Goal: Task Accomplishment & Management: Manage account settings

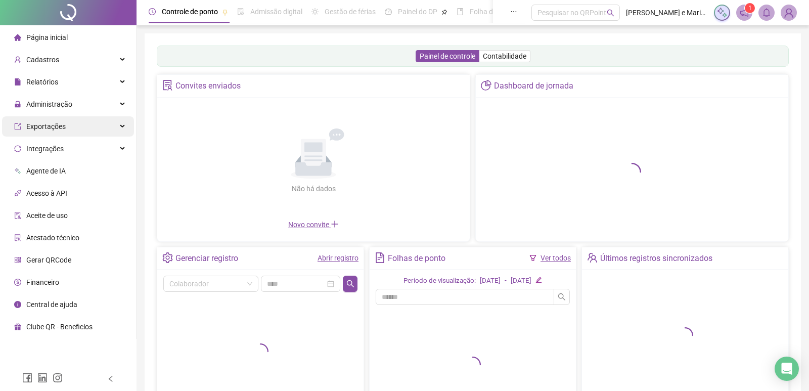
click at [59, 106] on span "Administração" at bounding box center [49, 104] width 46 height 8
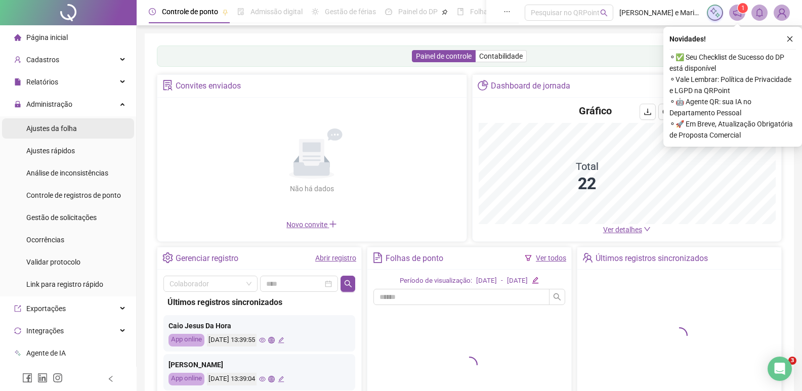
click at [45, 128] on span "Ajustes da folha" at bounding box center [51, 128] width 51 height 8
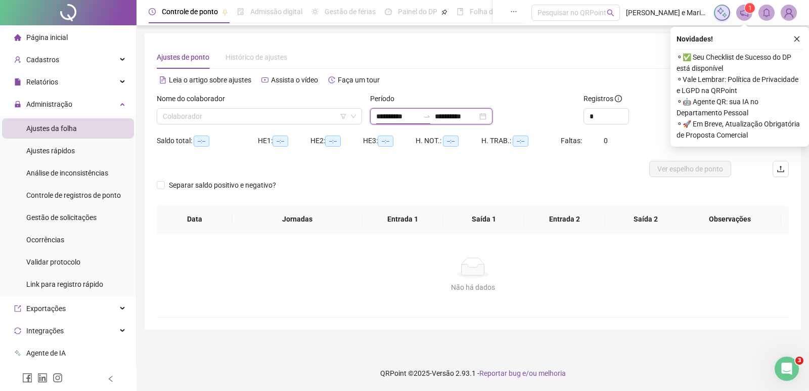
click at [380, 116] on input "**********" at bounding box center [397, 116] width 42 height 11
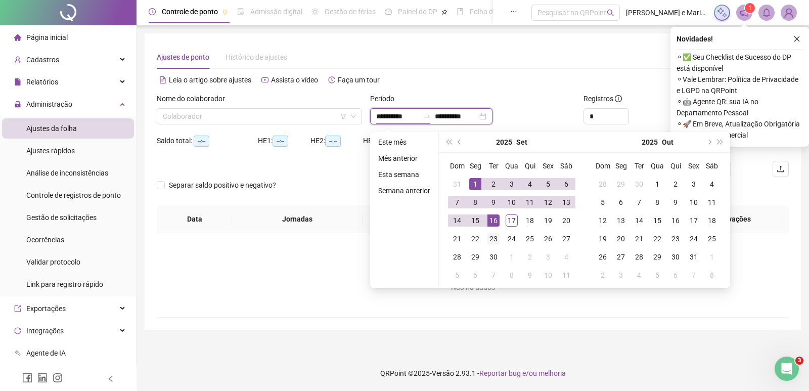
type input "**********"
click at [477, 178] on div "1" at bounding box center [475, 184] width 12 height 12
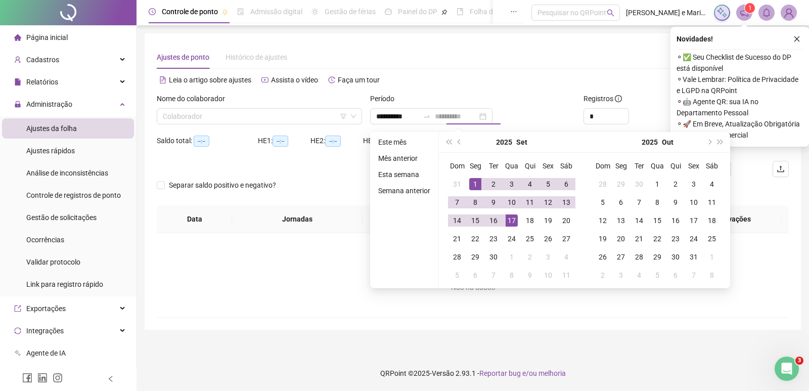
type input "**********"
click at [511, 224] on div "17" at bounding box center [512, 220] width 12 height 12
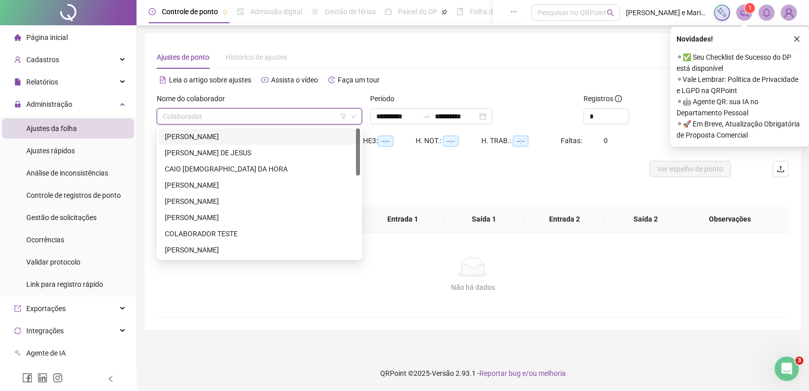
click at [234, 112] on input "search" at bounding box center [255, 116] width 184 height 15
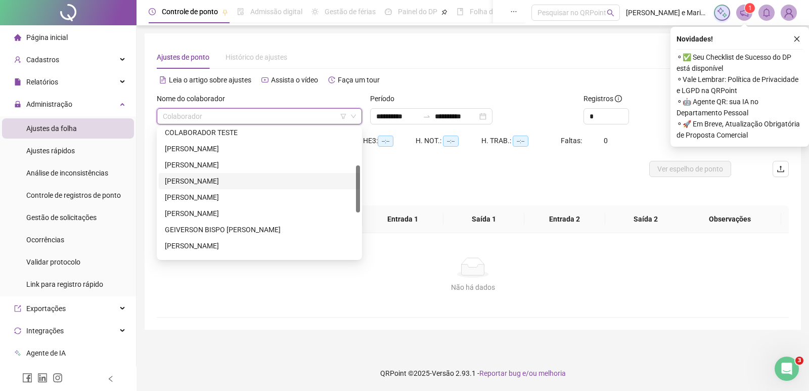
click at [180, 179] on div "[PERSON_NAME]" at bounding box center [259, 181] width 189 height 11
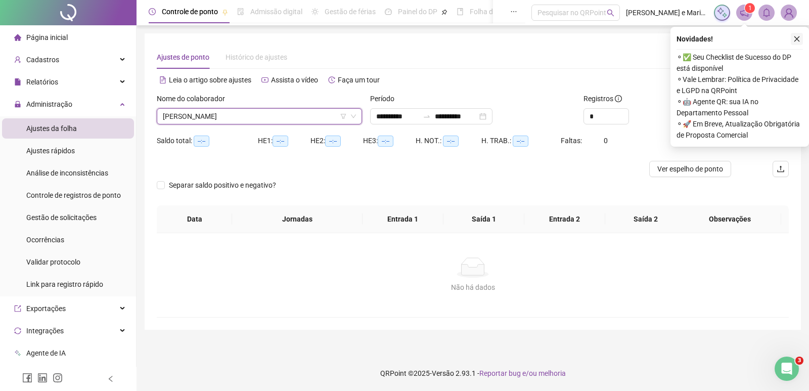
click at [801, 39] on button "button" at bounding box center [797, 39] width 12 height 12
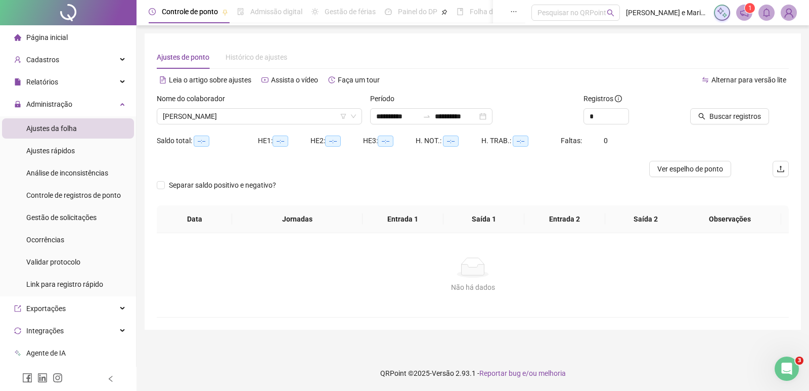
click at [707, 108] on div at bounding box center [726, 100] width 73 height 15
click at [708, 112] on button "Buscar registros" at bounding box center [729, 116] width 79 height 16
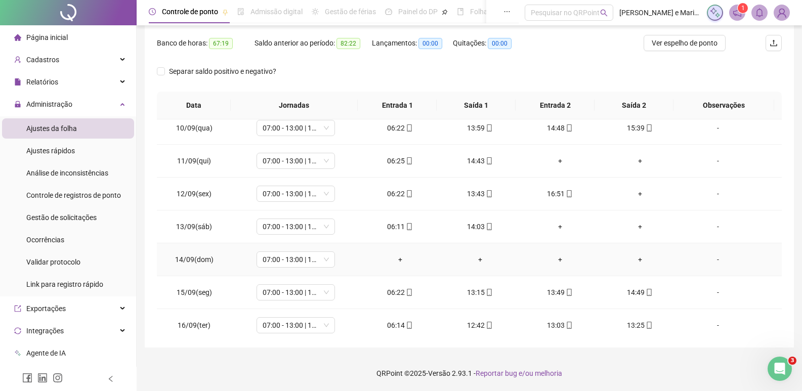
scroll to position [343, 0]
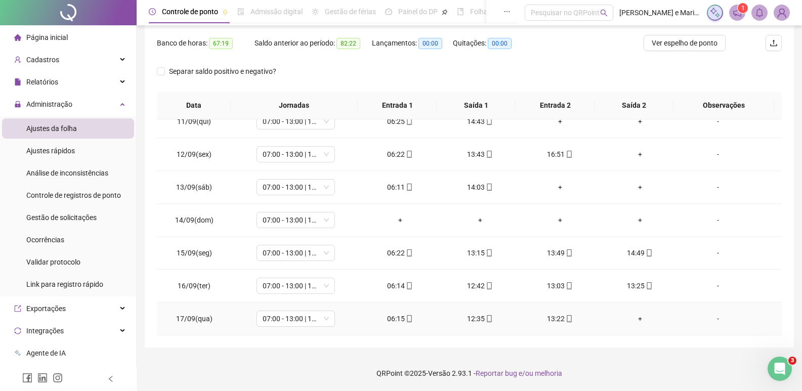
click at [566, 319] on icon "mobile" at bounding box center [569, 318] width 7 height 7
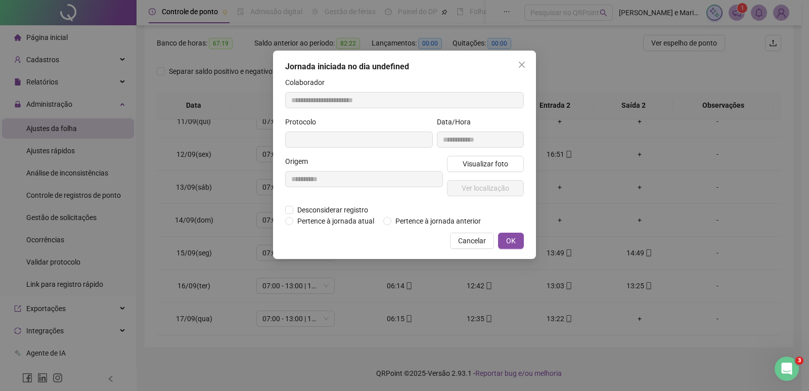
type input "**********"
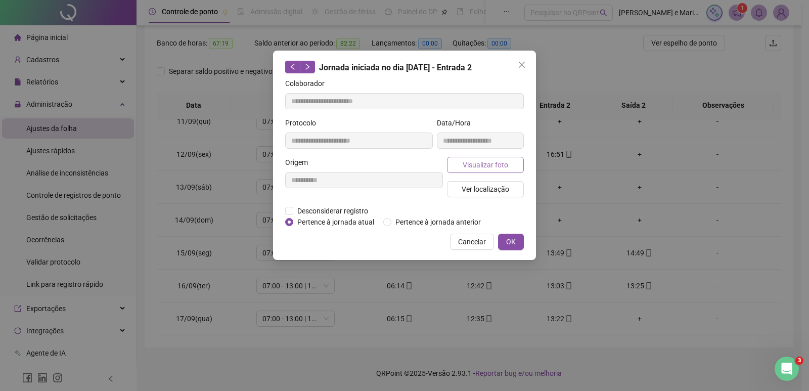
click at [489, 169] on span "Visualizar foto" at bounding box center [486, 164] width 46 height 11
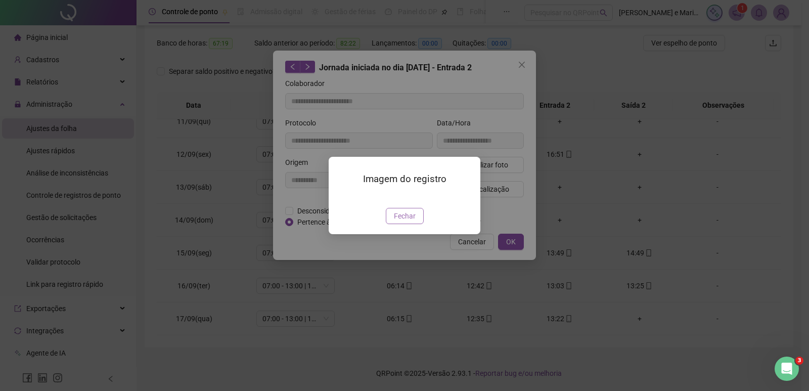
click at [398, 222] on span "Fechar" at bounding box center [405, 215] width 22 height 11
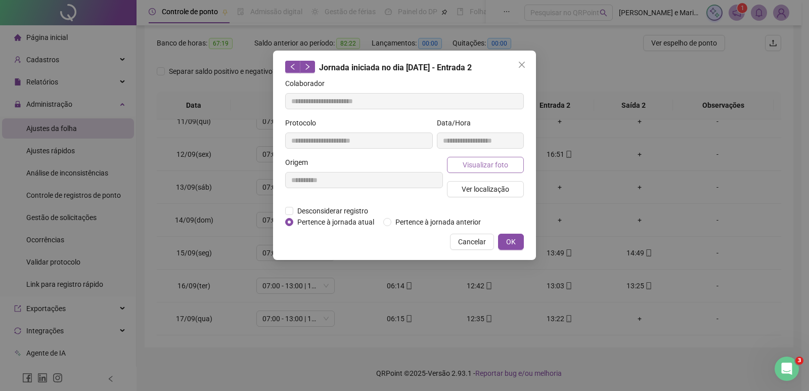
click at [492, 160] on span "Visualizar foto" at bounding box center [486, 164] width 46 height 11
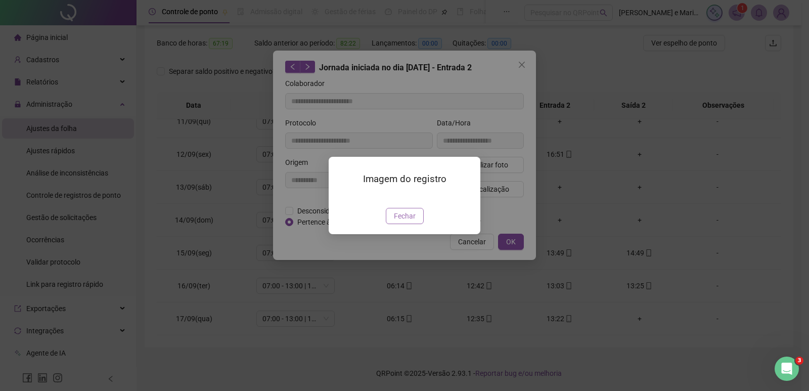
click at [413, 222] on span "Fechar" at bounding box center [405, 215] width 22 height 11
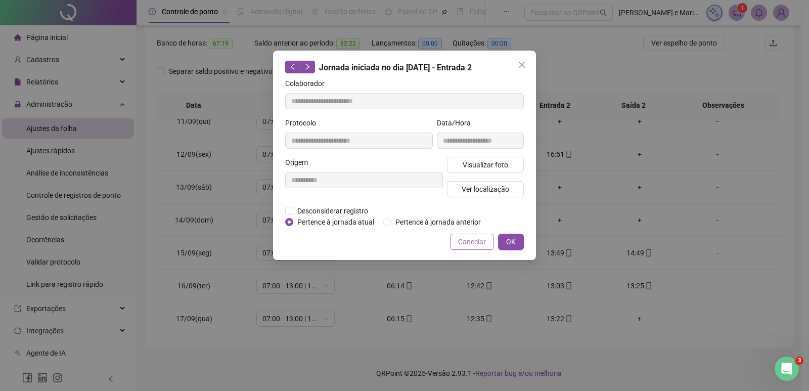
click at [466, 247] on button "Cancelar" at bounding box center [472, 242] width 44 height 16
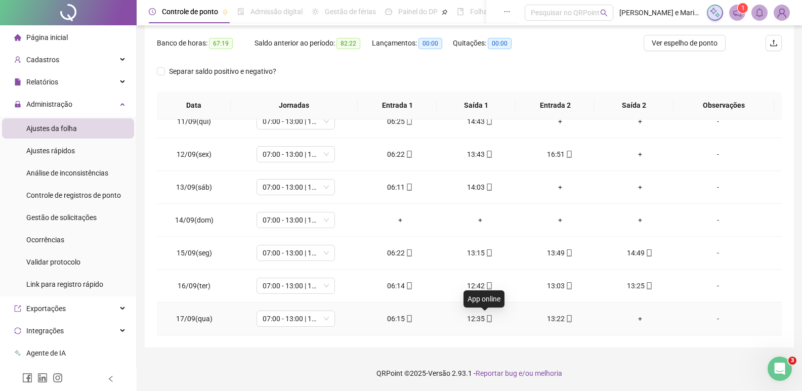
click at [486, 319] on icon "mobile" at bounding box center [489, 318] width 7 height 7
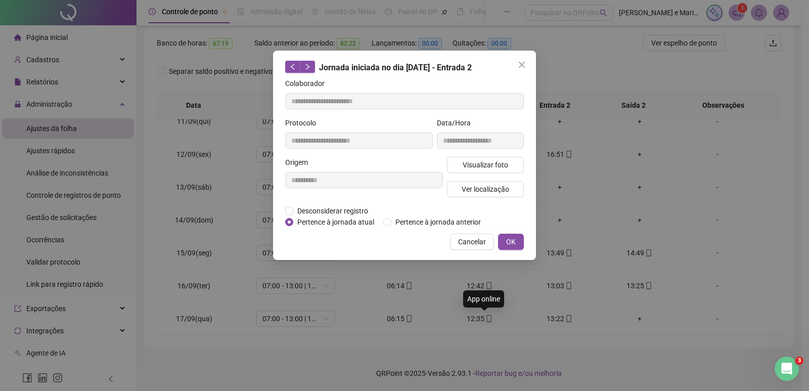
type input "**********"
click at [479, 167] on span "Visualizar foto" at bounding box center [486, 164] width 46 height 11
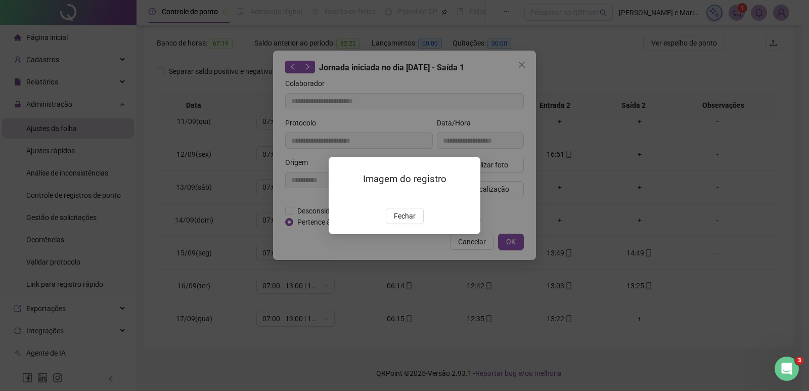
click at [341, 197] on img at bounding box center [341, 197] width 0 height 0
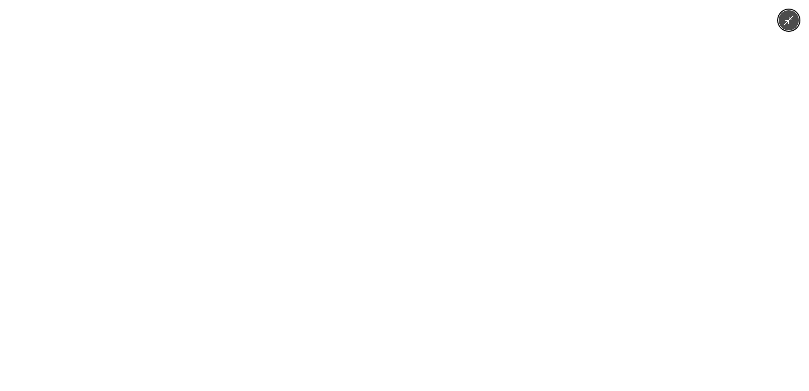
click at [635, 213] on div at bounding box center [404, 195] width 809 height 391
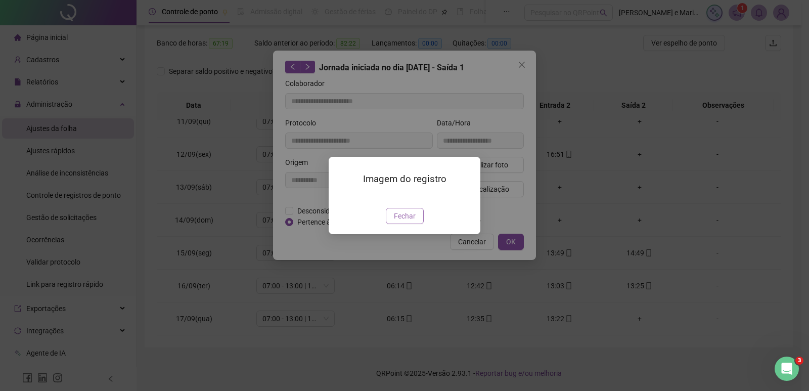
click at [391, 224] on button "Fechar" at bounding box center [405, 216] width 38 height 16
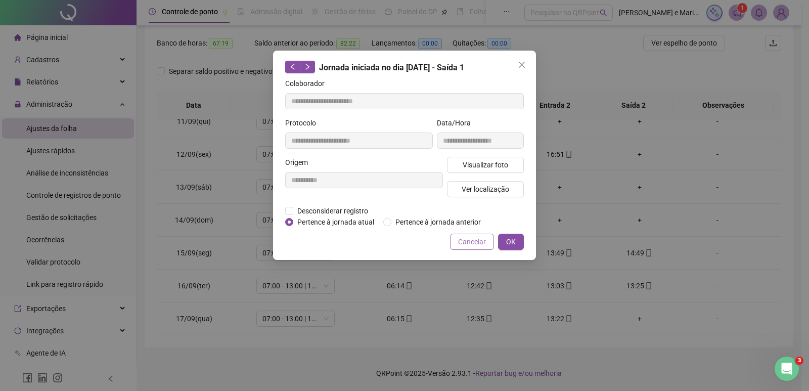
click at [477, 242] on span "Cancelar" at bounding box center [472, 241] width 28 height 11
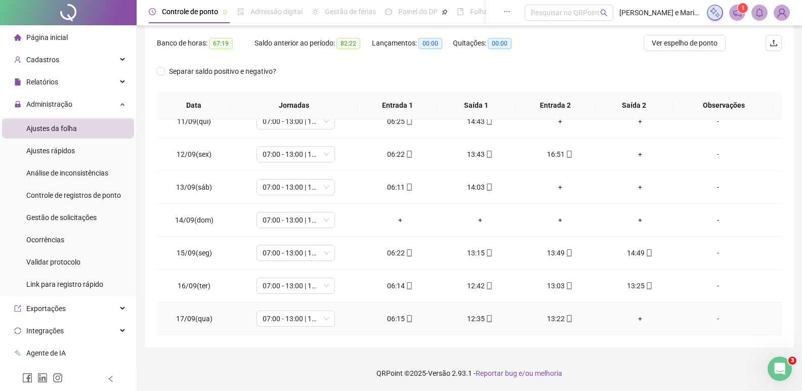
click at [568, 316] on div "13:22" at bounding box center [560, 318] width 64 height 11
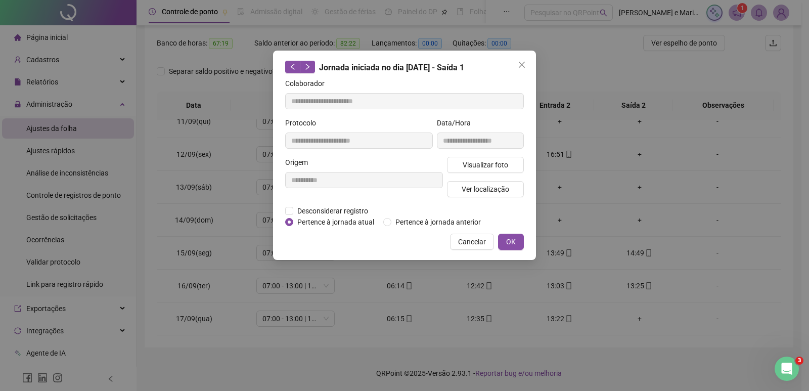
type input "**********"
click at [460, 161] on button "Visualizar foto" at bounding box center [485, 165] width 77 height 16
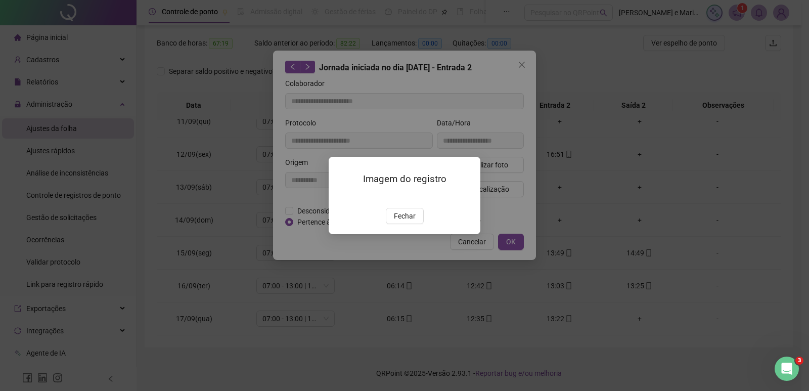
click at [341, 197] on img at bounding box center [341, 197] width 0 height 0
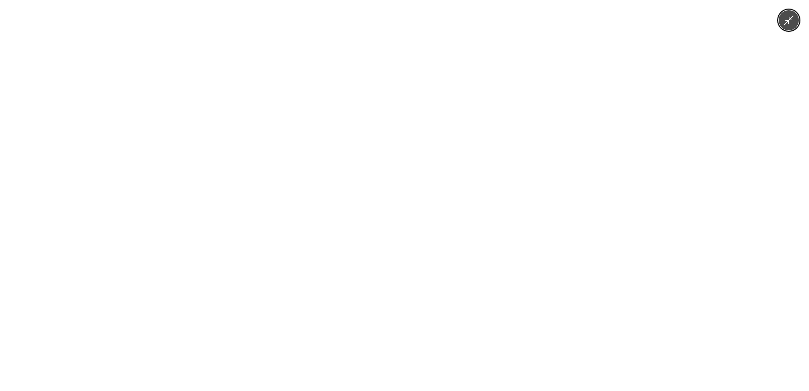
click at [391, 181] on img at bounding box center [404, 195] width 293 height 391
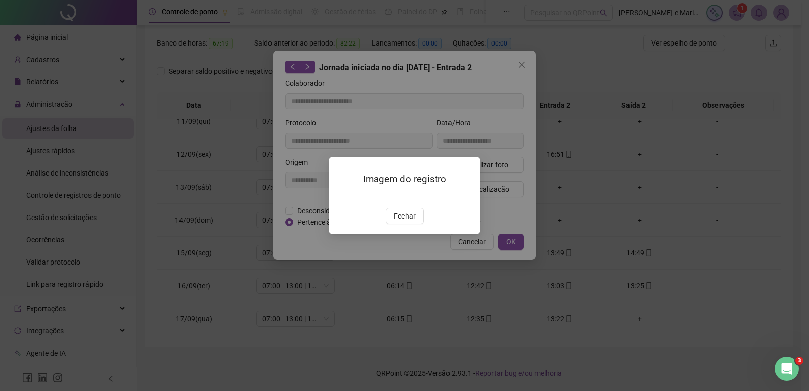
click at [622, 198] on div "Imagem do registro Fechar" at bounding box center [404, 195] width 809 height 391
click at [422, 224] on button "Fechar" at bounding box center [405, 216] width 38 height 16
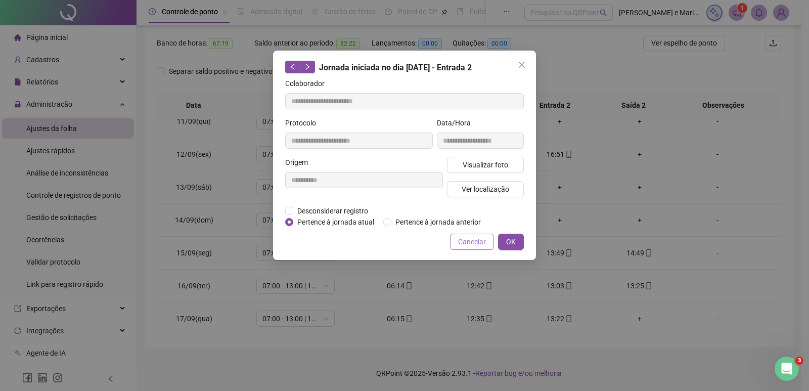
click at [479, 242] on span "Cancelar" at bounding box center [472, 241] width 28 height 11
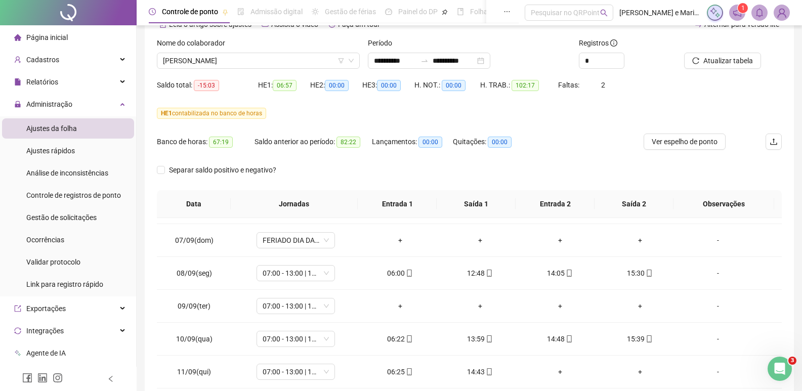
scroll to position [0, 0]
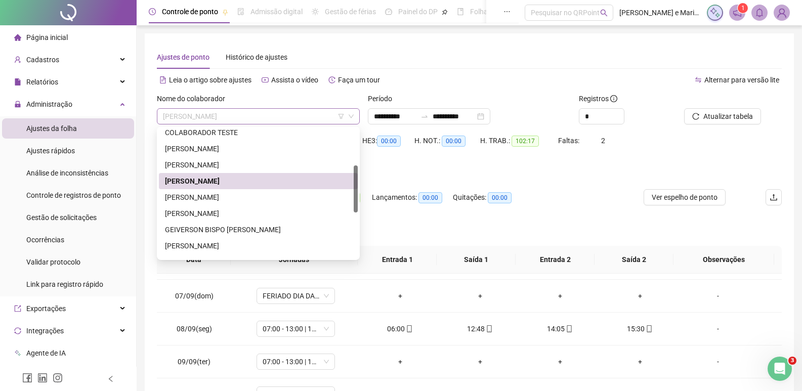
click at [204, 115] on span "[PERSON_NAME]" at bounding box center [258, 116] width 191 height 15
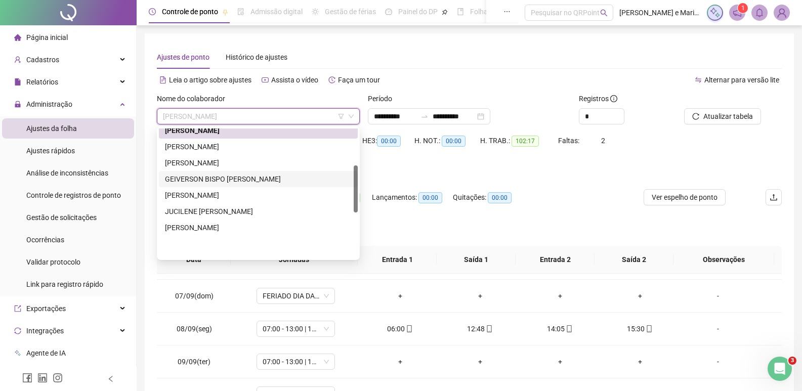
scroll to position [101, 0]
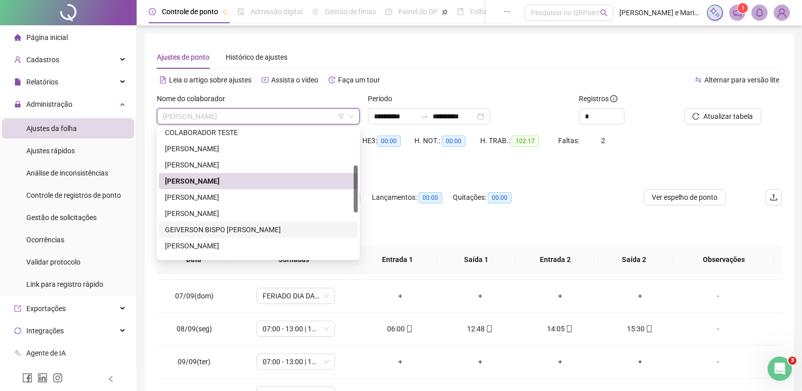
click at [189, 226] on div "GEIVERSON BISPO [PERSON_NAME]" at bounding box center [258, 229] width 187 height 11
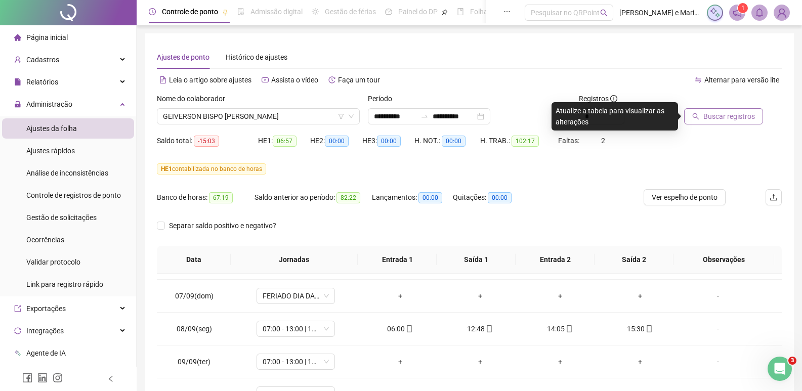
click at [713, 116] on span "Buscar registros" at bounding box center [729, 116] width 52 height 11
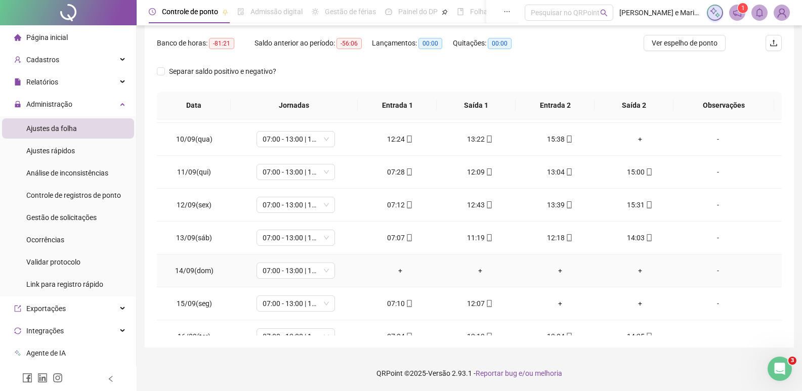
scroll to position [343, 0]
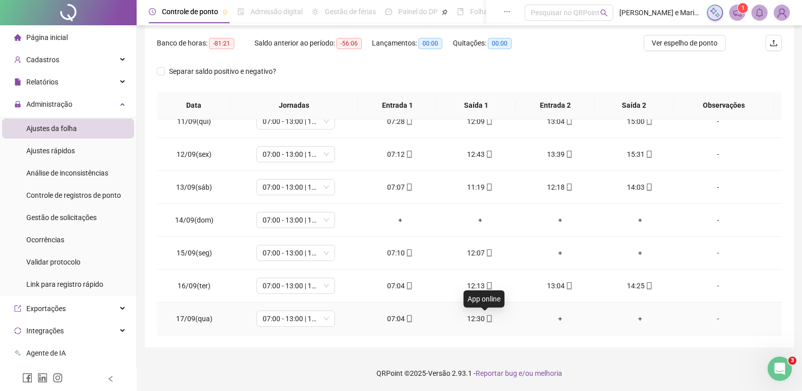
click at [486, 319] on icon "mobile" at bounding box center [489, 318] width 7 height 7
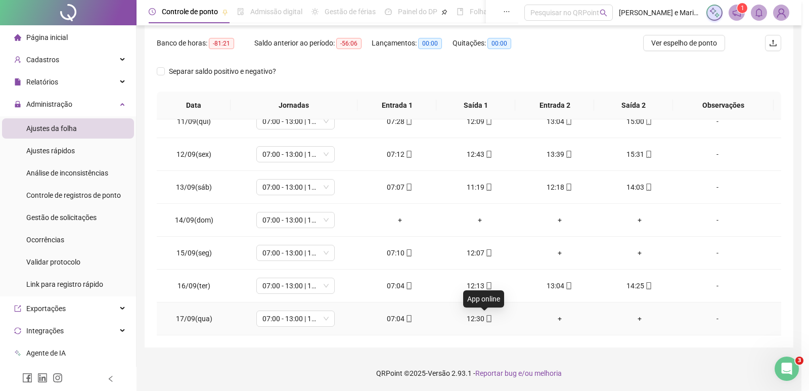
type input "**********"
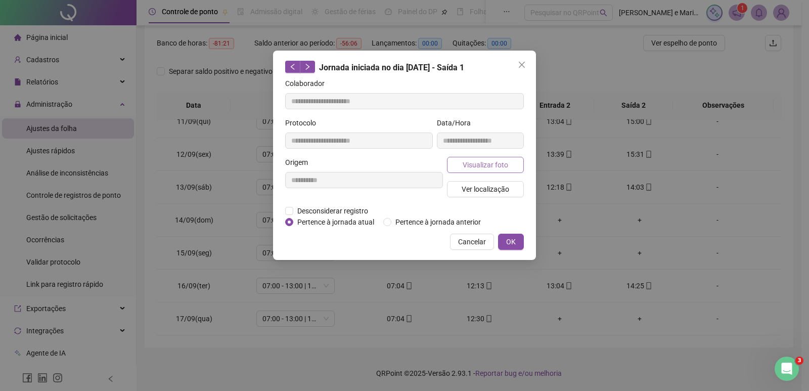
click at [468, 160] on span "Visualizar foto" at bounding box center [486, 164] width 46 height 11
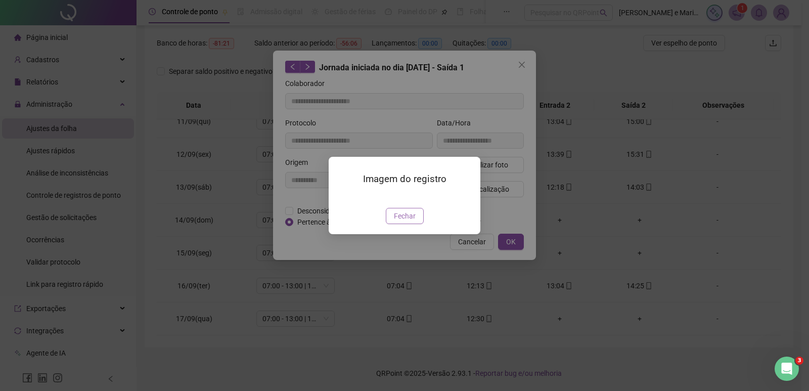
click at [397, 222] on span "Fechar" at bounding box center [405, 215] width 22 height 11
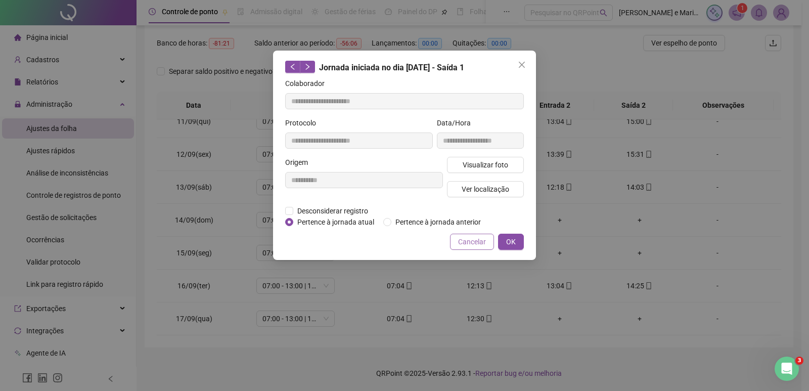
click at [476, 247] on button "Cancelar" at bounding box center [472, 242] width 44 height 16
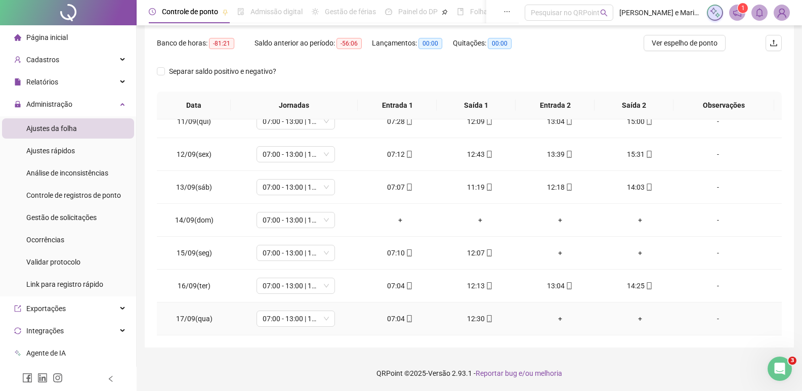
click at [557, 319] on div "+" at bounding box center [560, 318] width 64 height 11
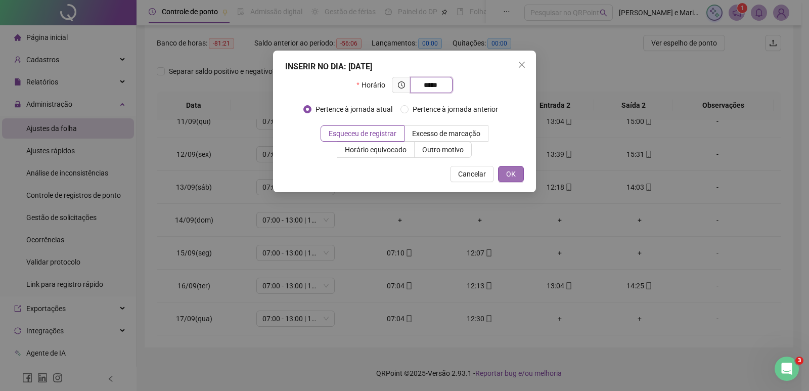
type input "*****"
click at [513, 171] on span "OK" at bounding box center [511, 173] width 10 height 11
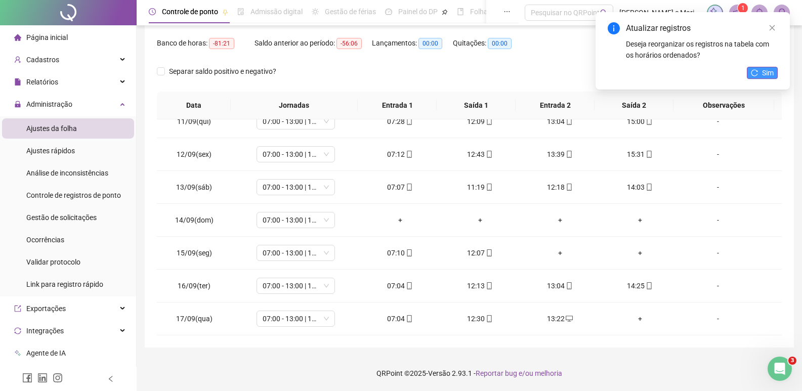
click at [760, 70] on button "Sim" at bounding box center [762, 73] width 31 height 12
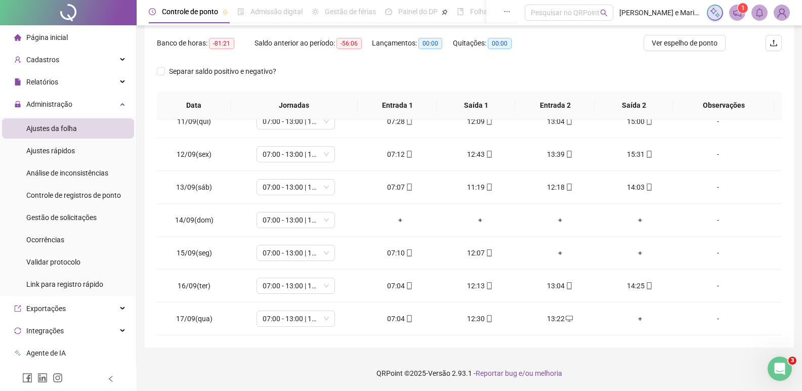
scroll to position [0, 0]
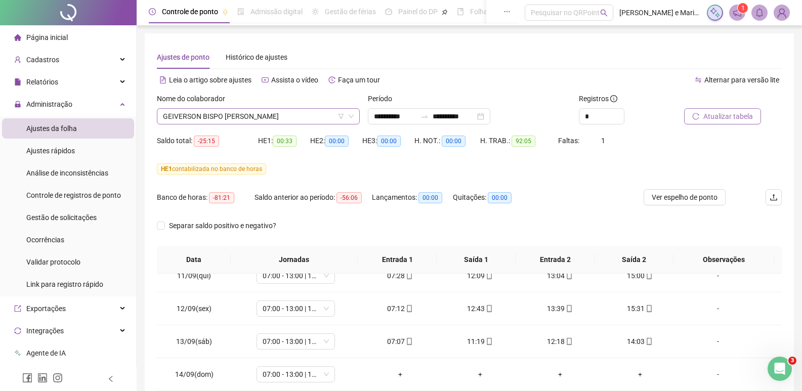
click at [220, 122] on span "GEIVERSON BISPO [PERSON_NAME]" at bounding box center [258, 116] width 191 height 15
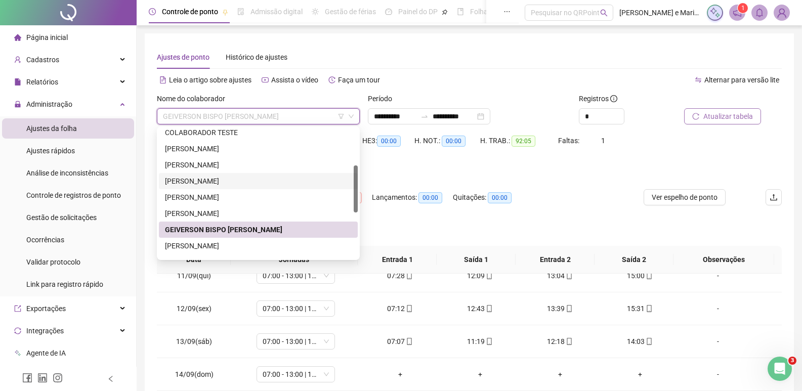
click at [181, 187] on div "[PERSON_NAME]" at bounding box center [258, 181] width 199 height 16
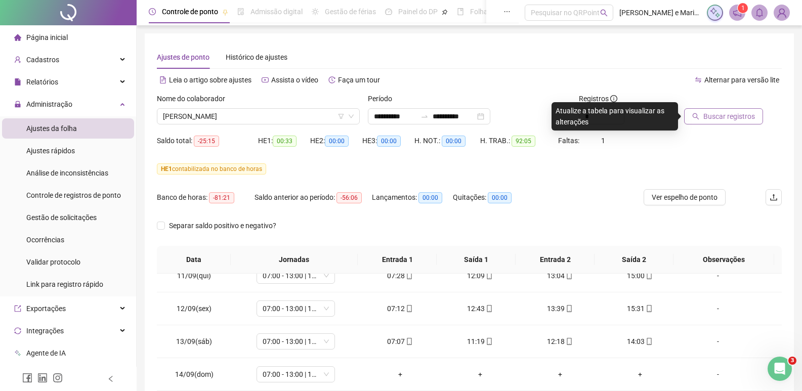
click at [714, 116] on span "Buscar registros" at bounding box center [729, 116] width 52 height 11
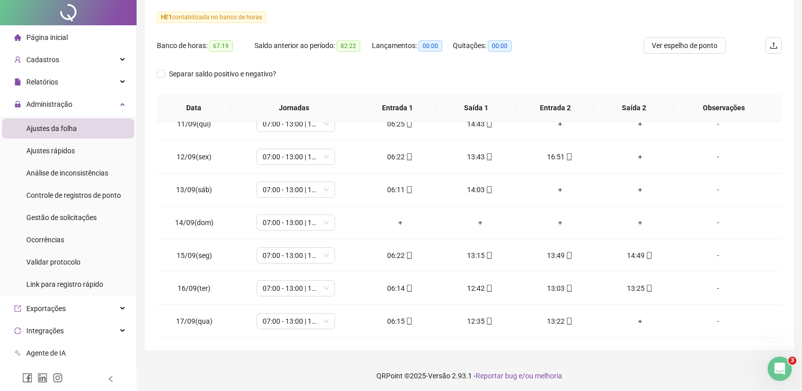
scroll to position [154, 0]
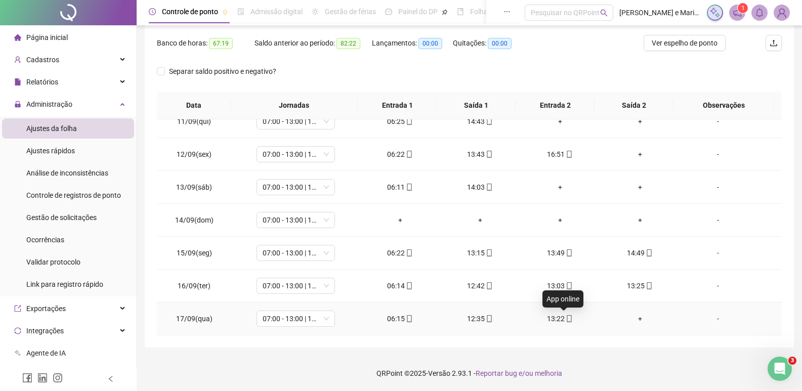
click at [567, 315] on icon "mobile" at bounding box center [569, 318] width 7 height 7
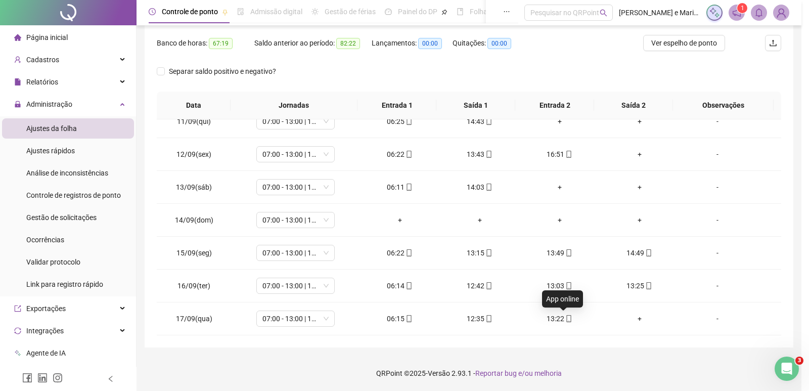
type input "**********"
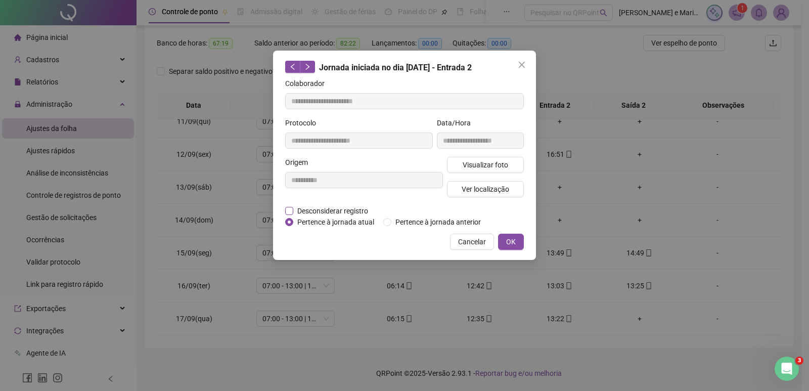
click at [324, 208] on span "Desconsiderar registro" at bounding box center [332, 210] width 79 height 11
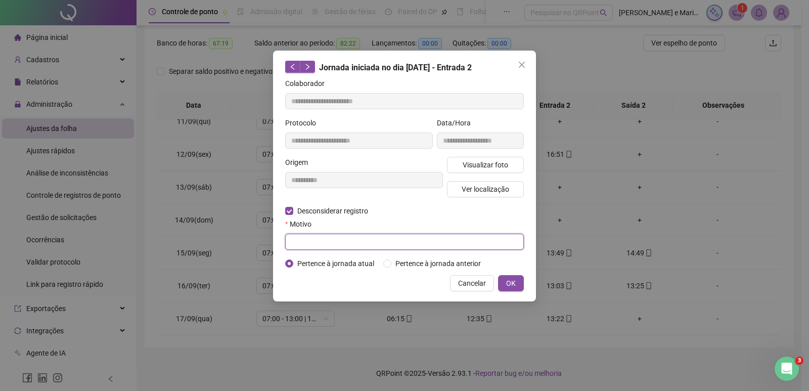
click at [318, 244] on input "text" at bounding box center [404, 242] width 239 height 16
type input "**********"
click at [524, 284] on div "**********" at bounding box center [404, 176] width 263 height 251
click at [509, 283] on span "OK" at bounding box center [511, 283] width 10 height 11
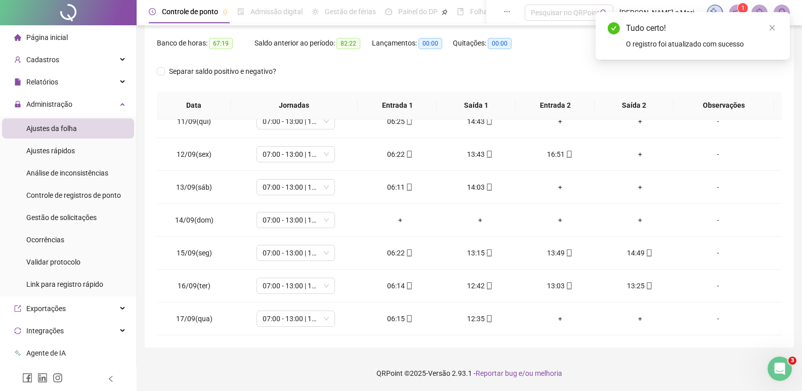
scroll to position [0, 0]
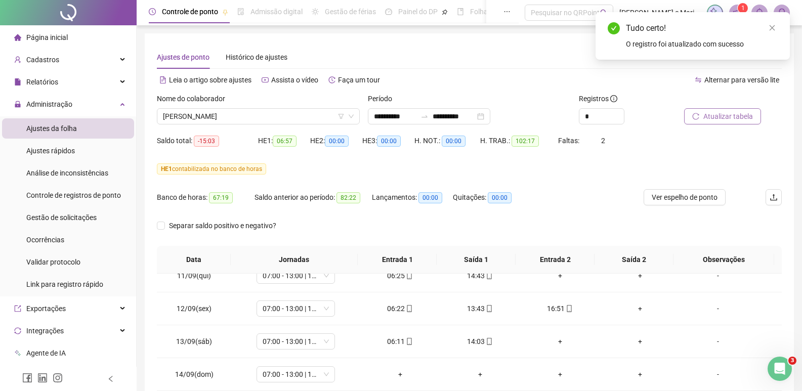
click at [729, 121] on span "Atualizar tabela" at bounding box center [728, 116] width 50 height 11
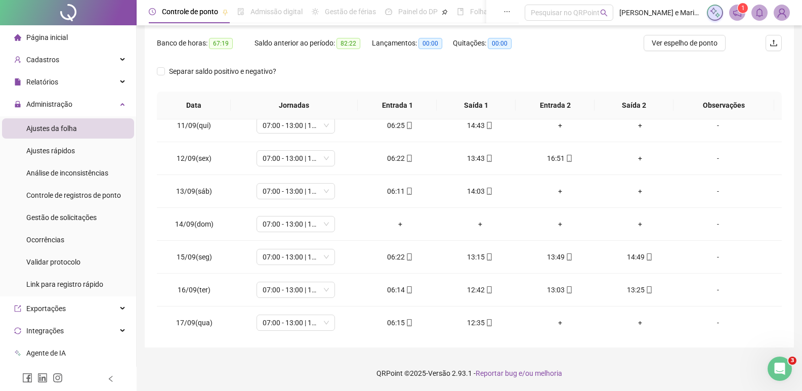
scroll to position [343, 0]
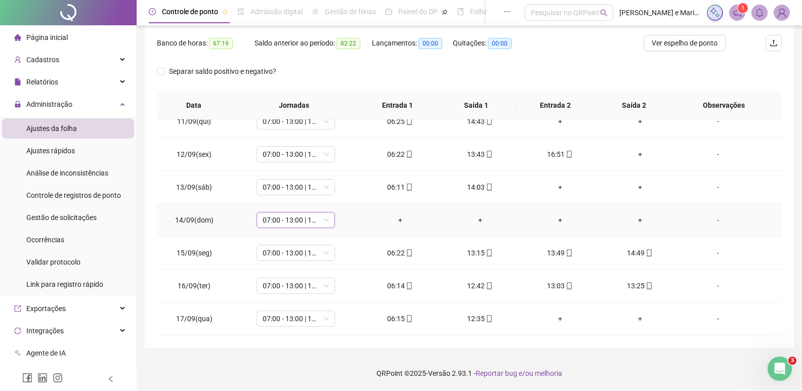
click at [280, 215] on span "07:00 - 13:00 | 14:00 - 15:20" at bounding box center [296, 219] width 66 height 15
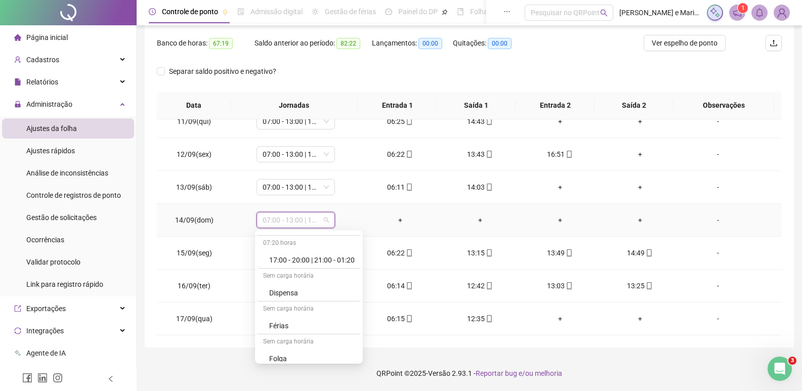
scroll to position [232, 0]
click at [280, 288] on div "Folga" at bounding box center [311, 287] width 85 height 11
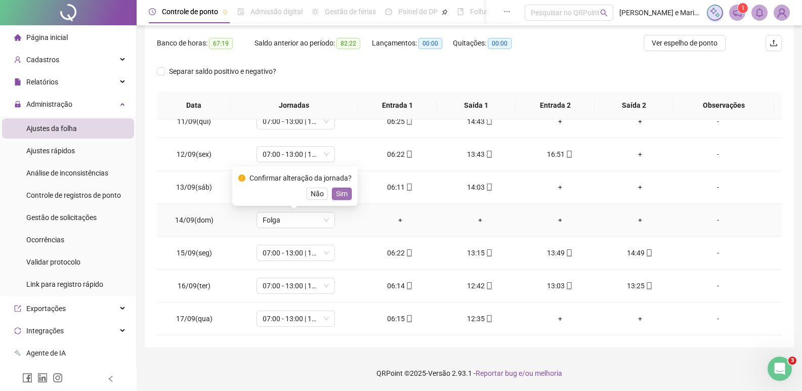
click at [340, 196] on span "Sim" at bounding box center [342, 193] width 12 height 11
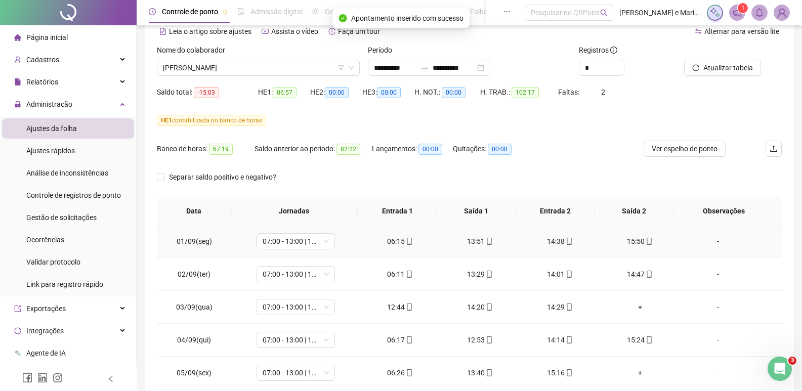
scroll to position [0, 0]
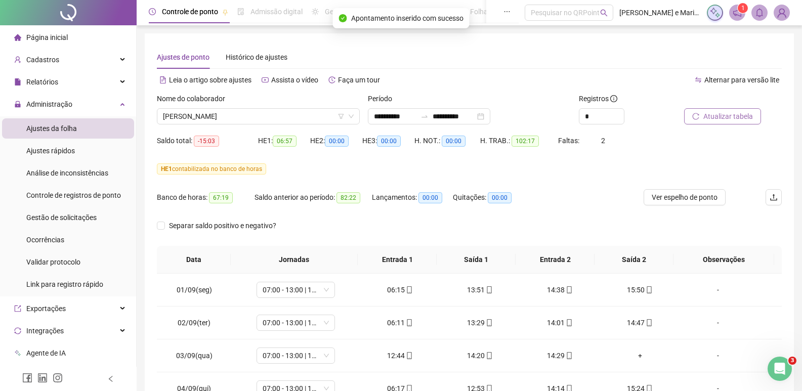
click at [710, 120] on span "Atualizar tabela" at bounding box center [728, 116] width 50 height 11
click at [192, 119] on span "[PERSON_NAME]" at bounding box center [258, 116] width 191 height 15
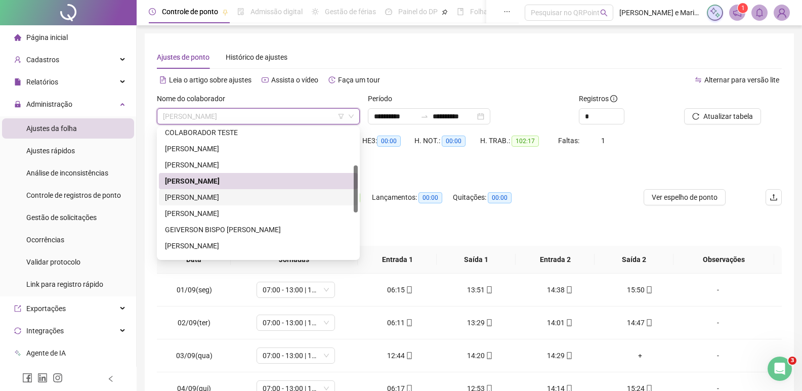
click at [185, 200] on div "[PERSON_NAME]" at bounding box center [258, 197] width 187 height 11
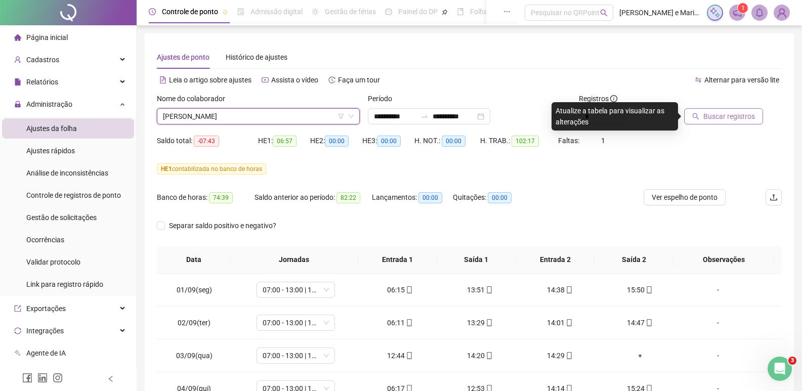
click at [711, 118] on span "Buscar registros" at bounding box center [729, 116] width 52 height 11
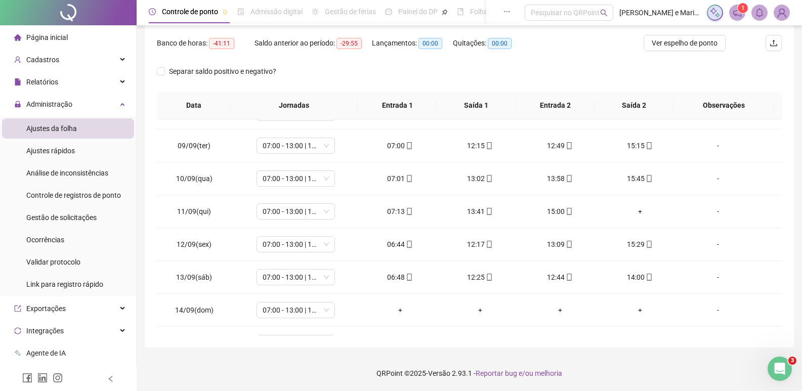
scroll to position [343, 0]
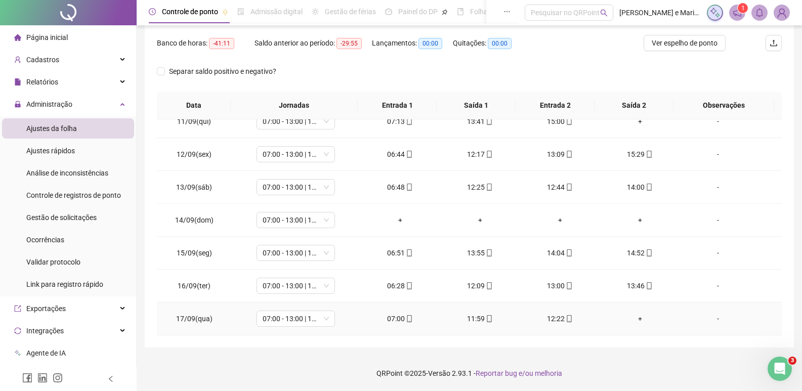
click at [566, 320] on icon "mobile" at bounding box center [569, 318] width 7 height 7
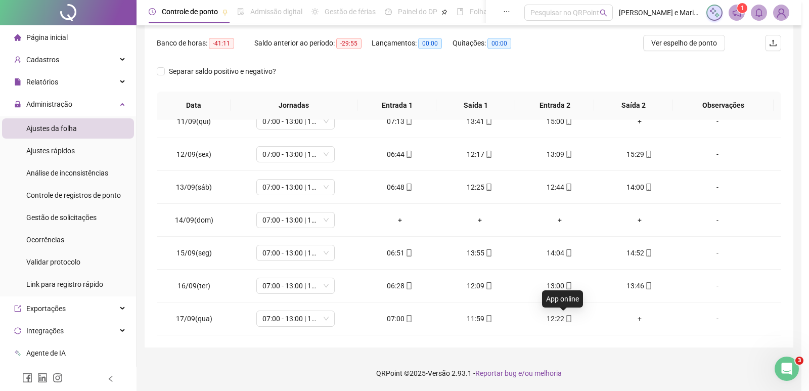
type input "**********"
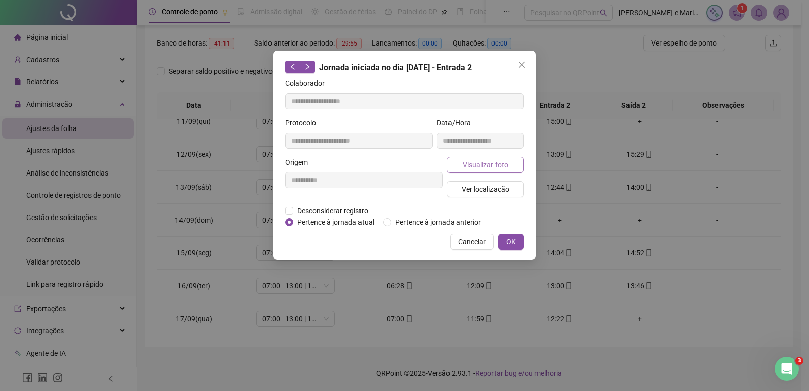
click at [475, 165] on span "Visualizar foto" at bounding box center [486, 164] width 46 height 11
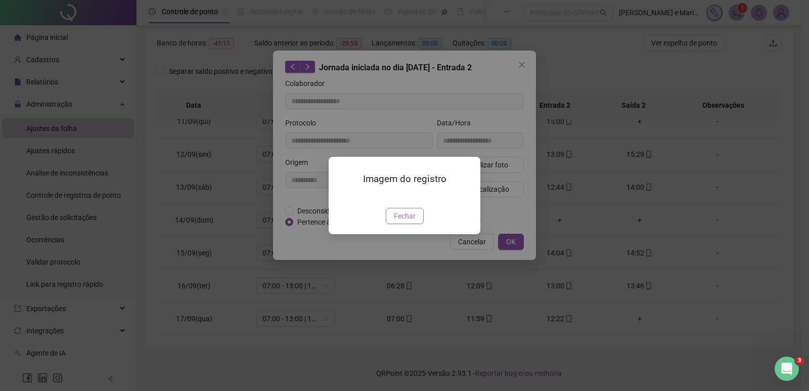
click at [408, 222] on span "Fechar" at bounding box center [405, 215] width 22 height 11
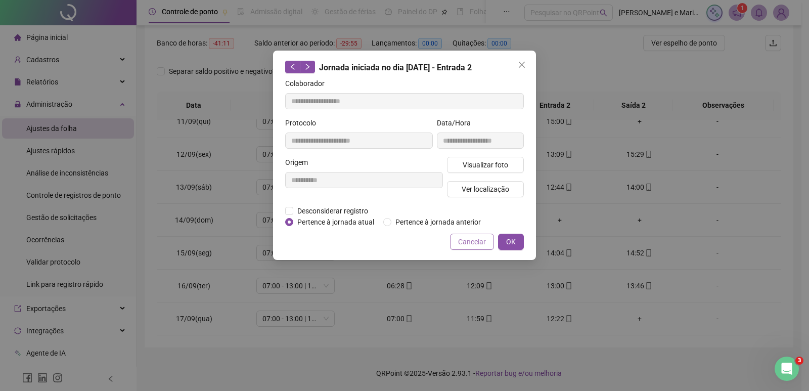
click at [470, 243] on span "Cancelar" at bounding box center [472, 241] width 28 height 11
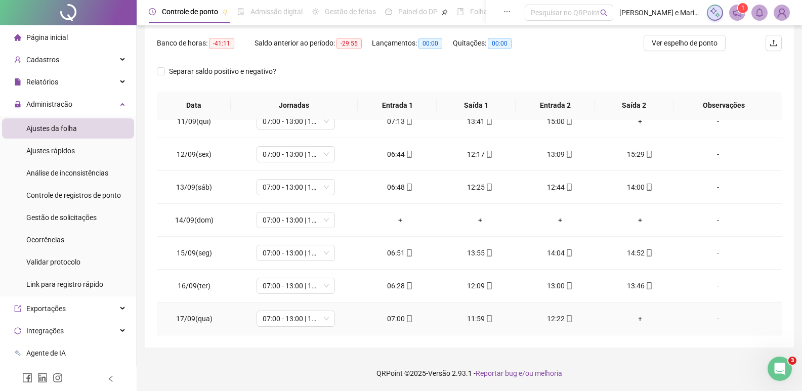
click at [486, 320] on icon "mobile" at bounding box center [489, 318] width 7 height 7
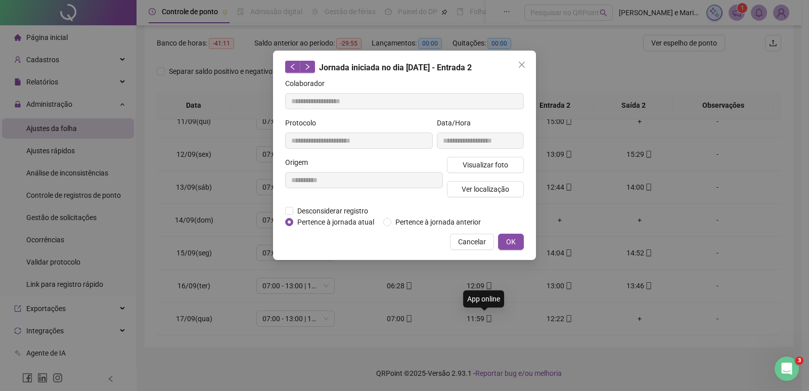
type input "**********"
click at [490, 161] on span "Visualizar foto" at bounding box center [486, 164] width 46 height 11
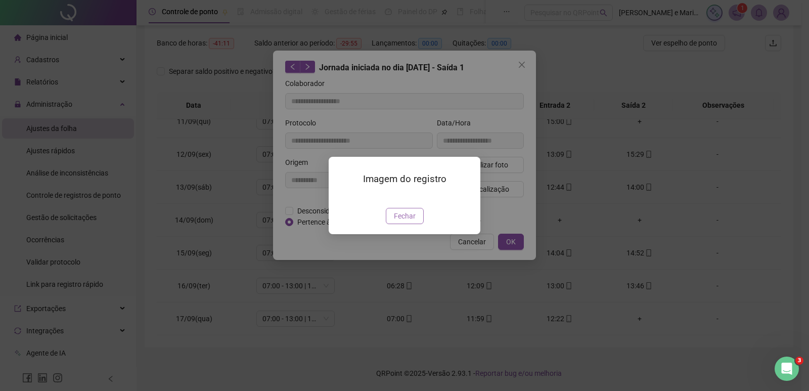
click at [410, 222] on span "Fechar" at bounding box center [405, 215] width 22 height 11
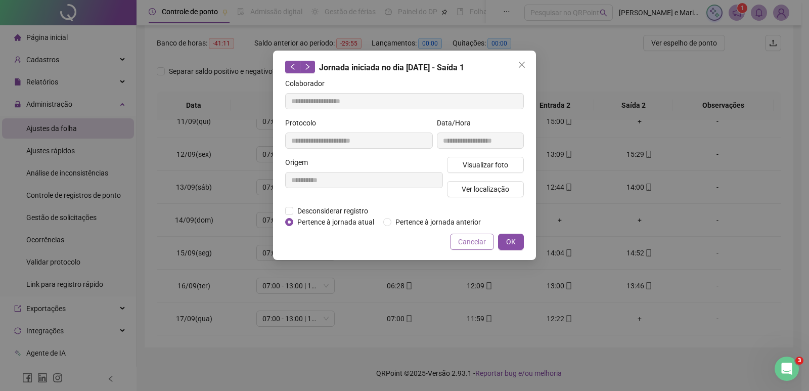
click at [476, 237] on span "Cancelar" at bounding box center [472, 241] width 28 height 11
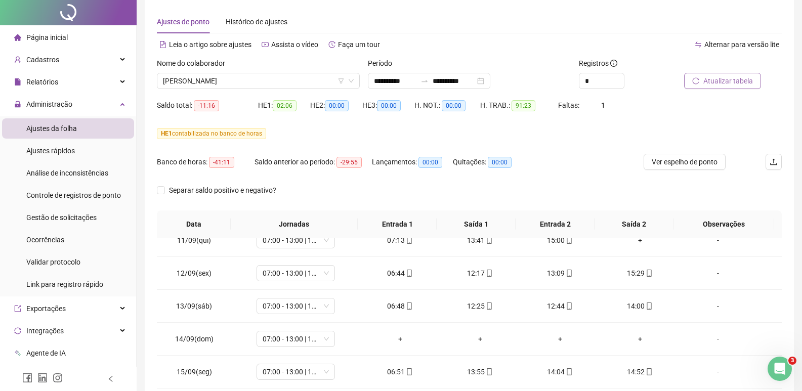
scroll to position [0, 0]
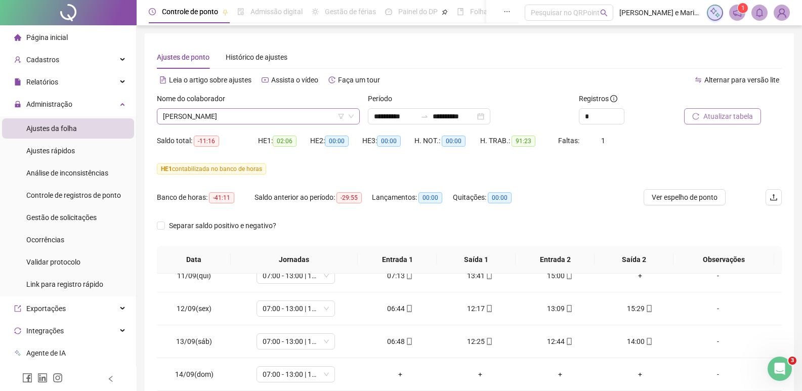
click at [205, 122] on span "[PERSON_NAME]" at bounding box center [258, 116] width 191 height 15
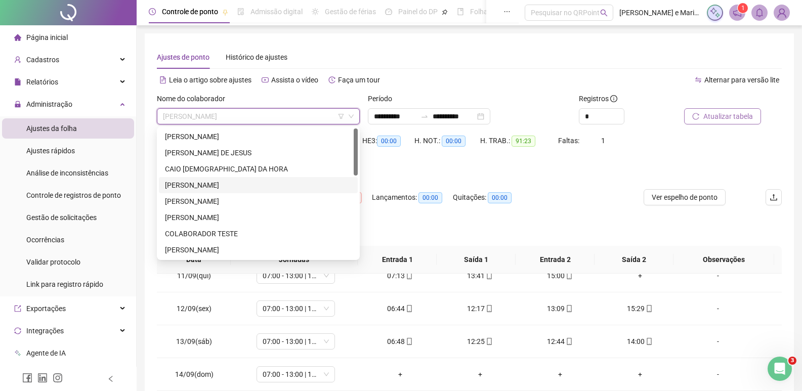
scroll to position [51, 0]
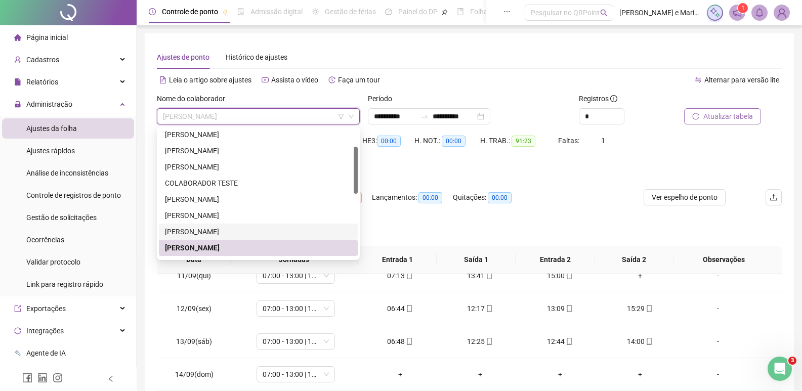
click at [205, 231] on div "[PERSON_NAME]" at bounding box center [258, 231] width 187 height 11
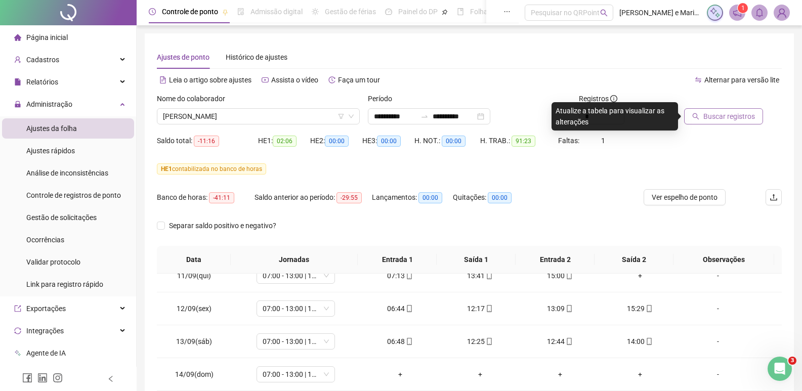
click at [712, 111] on span "Buscar registros" at bounding box center [729, 116] width 52 height 11
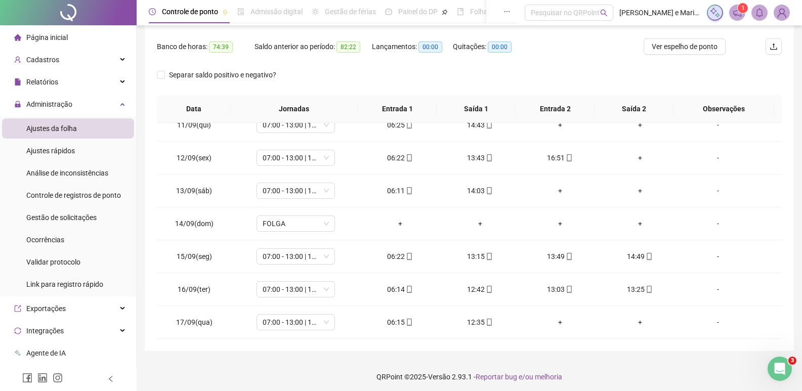
scroll to position [154, 0]
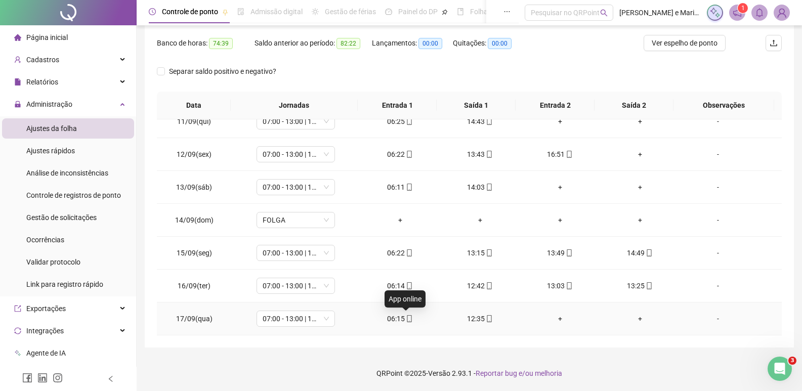
click at [406, 319] on icon "mobile" at bounding box center [409, 318] width 7 height 7
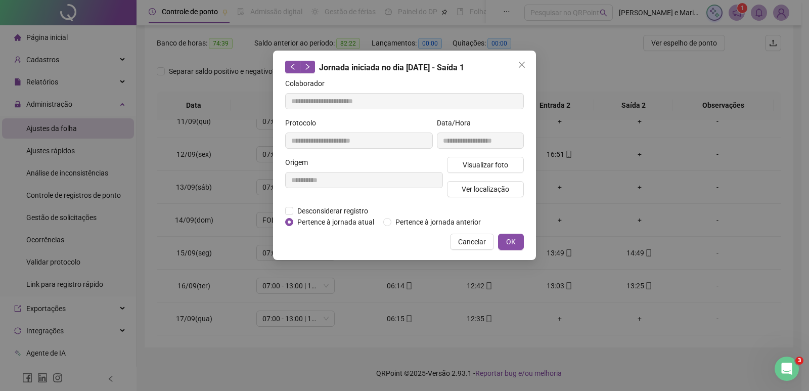
type input "**********"
click at [471, 162] on span "Visualizar foto" at bounding box center [486, 164] width 46 height 11
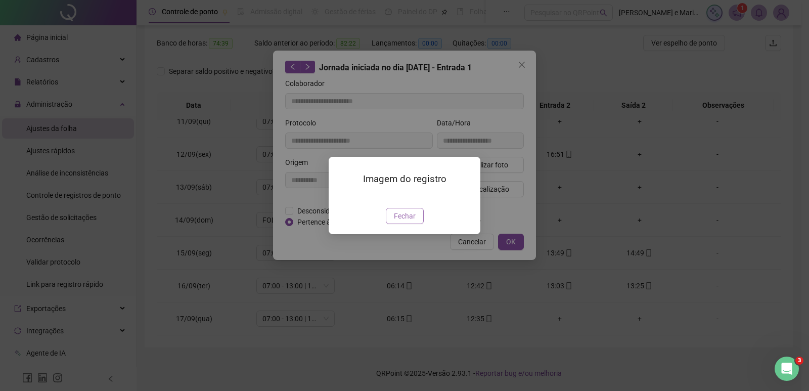
click at [402, 222] on span "Fechar" at bounding box center [405, 215] width 22 height 11
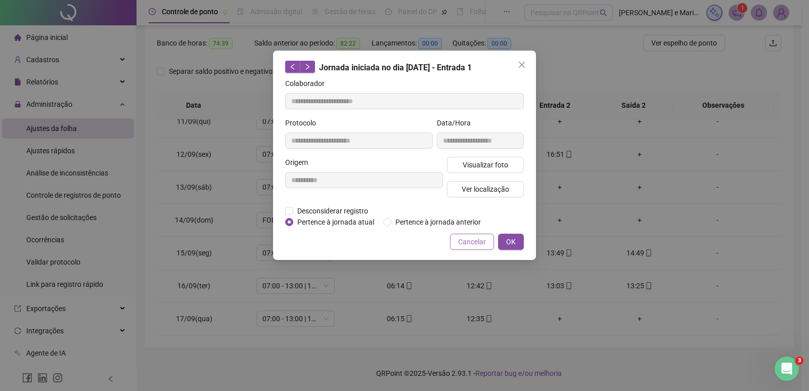
click at [471, 234] on button "Cancelar" at bounding box center [472, 242] width 44 height 16
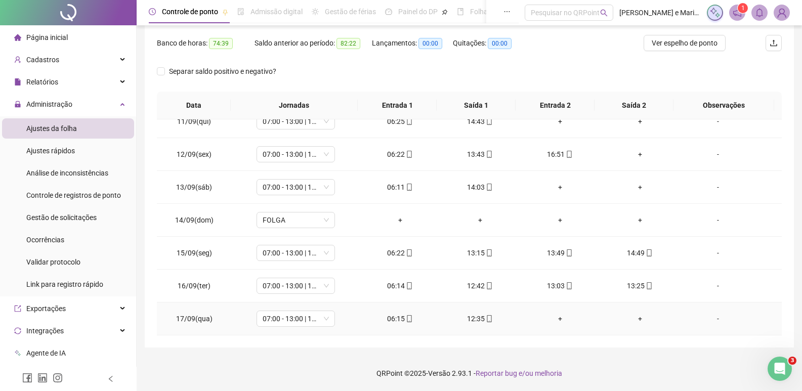
click at [487, 317] on icon "mobile" at bounding box center [489, 318] width 5 height 7
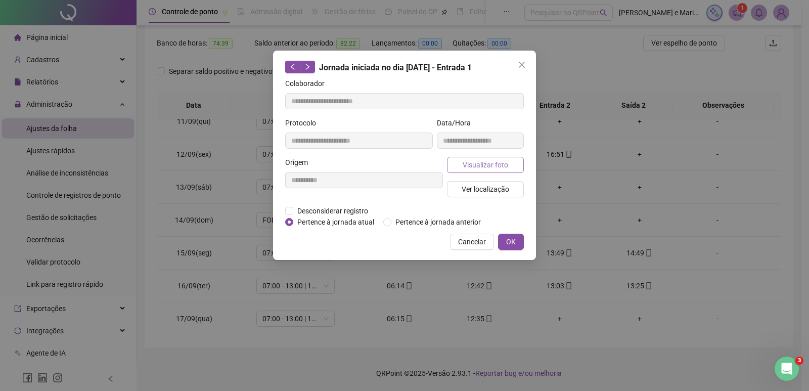
click at [472, 168] on span "Visualizar foto" at bounding box center [486, 164] width 46 height 11
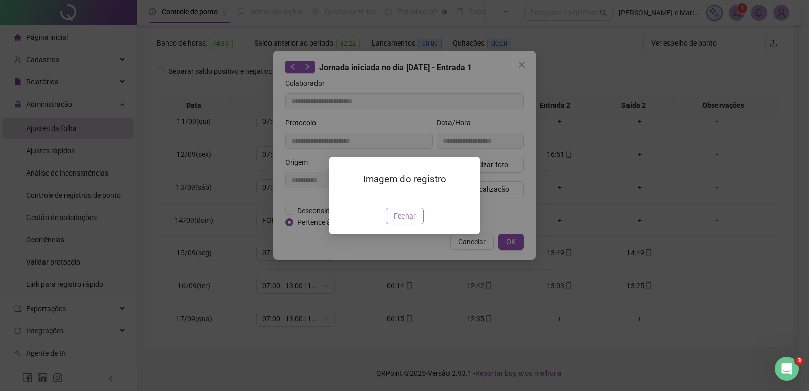
click at [396, 222] on span "Fechar" at bounding box center [405, 215] width 22 height 11
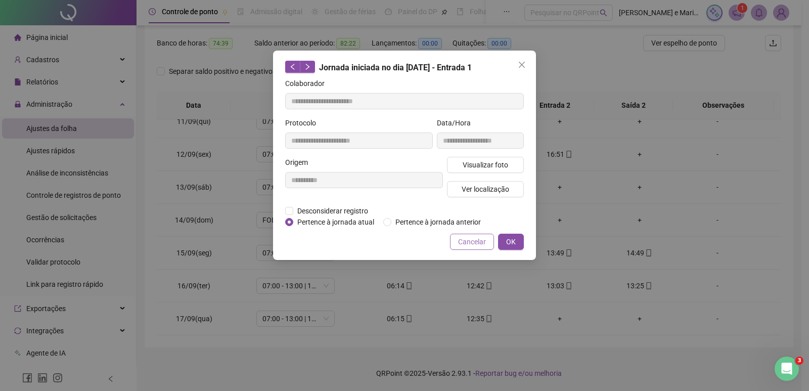
click at [485, 244] on span "Cancelar" at bounding box center [472, 241] width 28 height 11
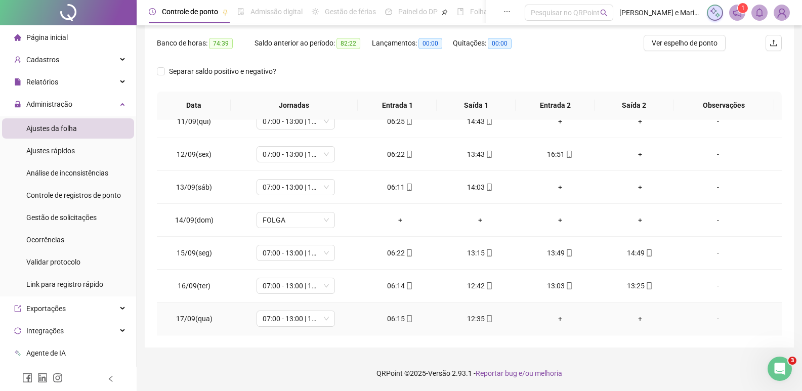
click at [556, 319] on div "+" at bounding box center [560, 318] width 64 height 11
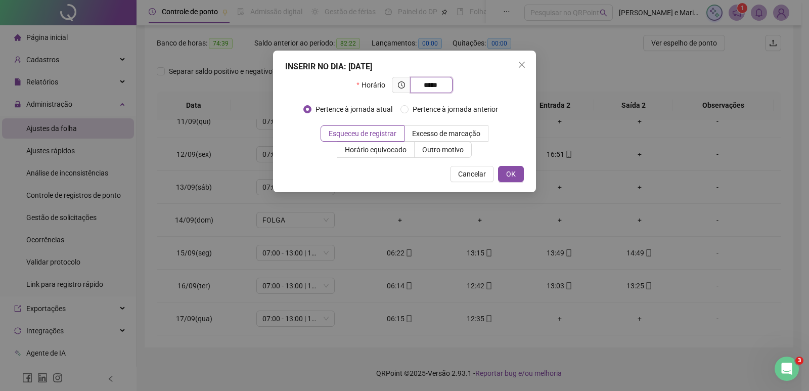
type input "*****"
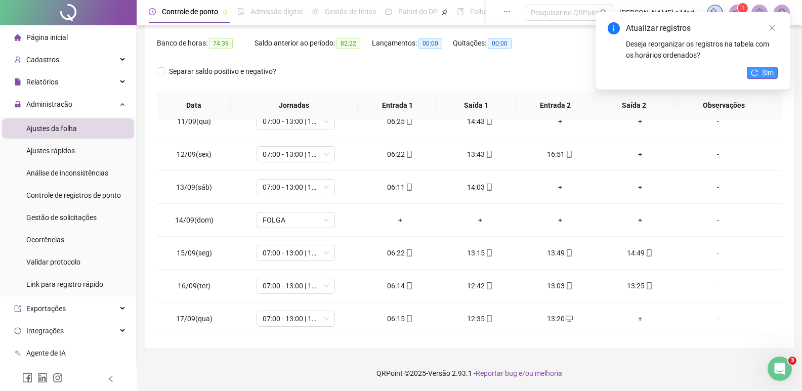
click at [767, 71] on span "Sim" at bounding box center [768, 72] width 12 height 11
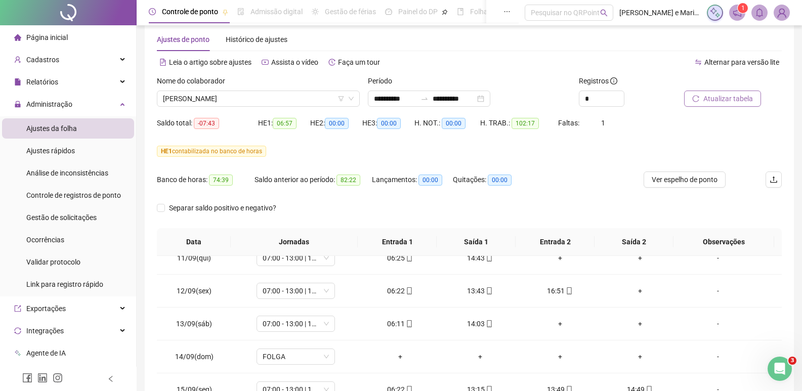
scroll to position [0, 0]
